Goal: Task Accomplishment & Management: Use online tool/utility

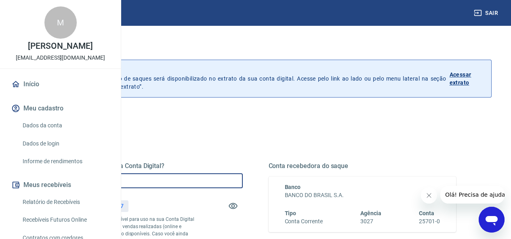
drag, startPoint x: 230, startPoint y: 184, endPoint x: 134, endPoint y: 184, distance: 95.7
click at [134, 184] on div "Saque Histórico de saques A partir de agora, o histórico de saques será disponi…" at bounding box center [255, 183] width 491 height 315
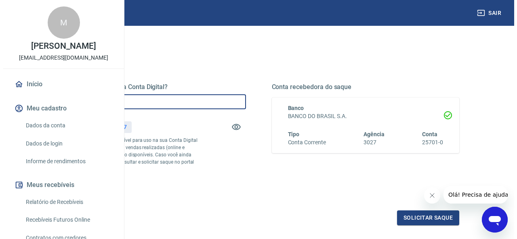
scroll to position [81, 0]
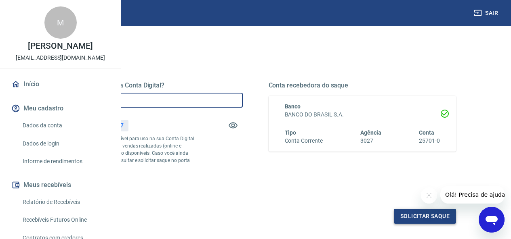
type input "R$ 212,47"
click at [422, 224] on button "Solicitar saque" at bounding box center [425, 216] width 62 height 15
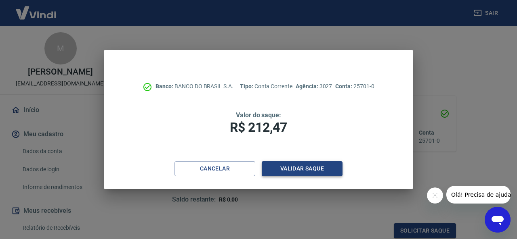
click at [285, 166] on button "Validar saque" at bounding box center [302, 169] width 81 height 15
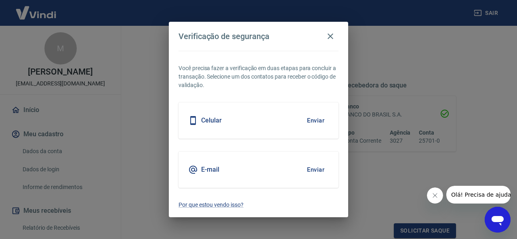
click at [221, 122] on h5 "Celular" at bounding box center [211, 121] width 21 height 8
click at [314, 121] on button "Enviar" at bounding box center [315, 120] width 26 height 17
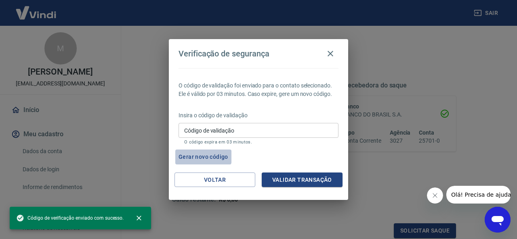
click at [196, 155] on button "Gerar novo código" at bounding box center [203, 157] width 56 height 15
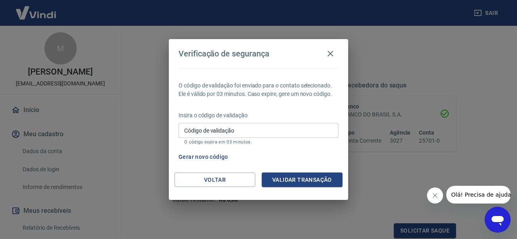
click at [211, 154] on button "Gerar novo código" at bounding box center [203, 157] width 56 height 15
